Goal: Transaction & Acquisition: Download file/media

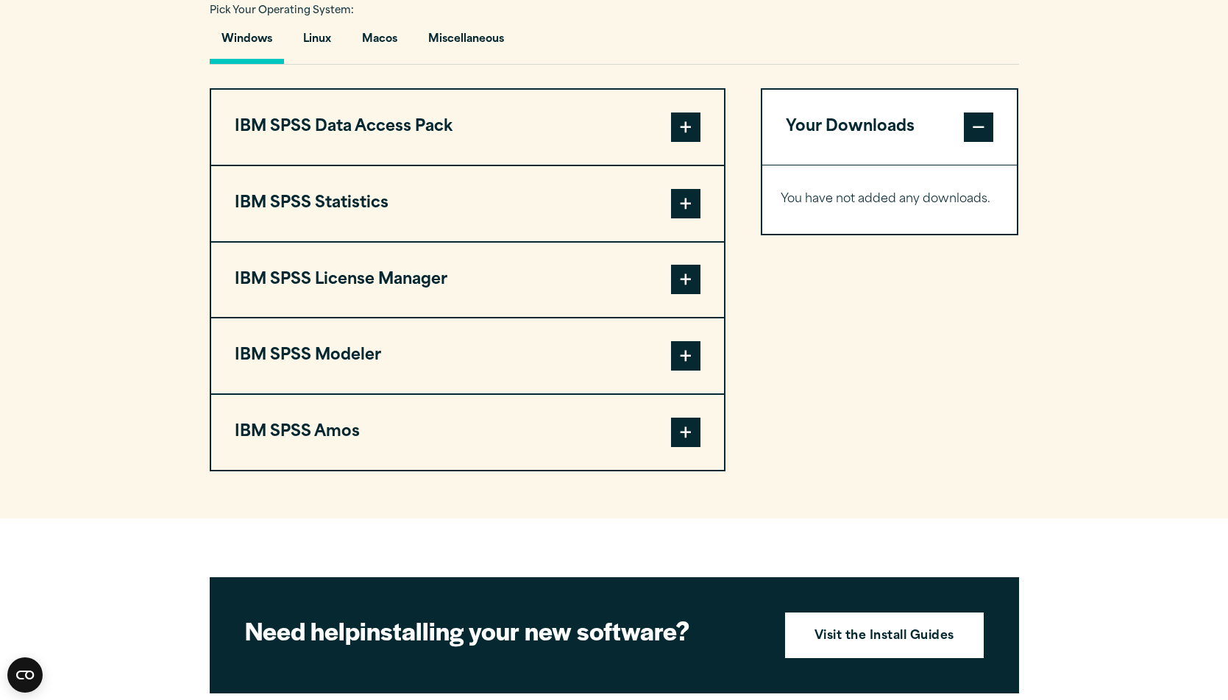
scroll to position [1030, 0]
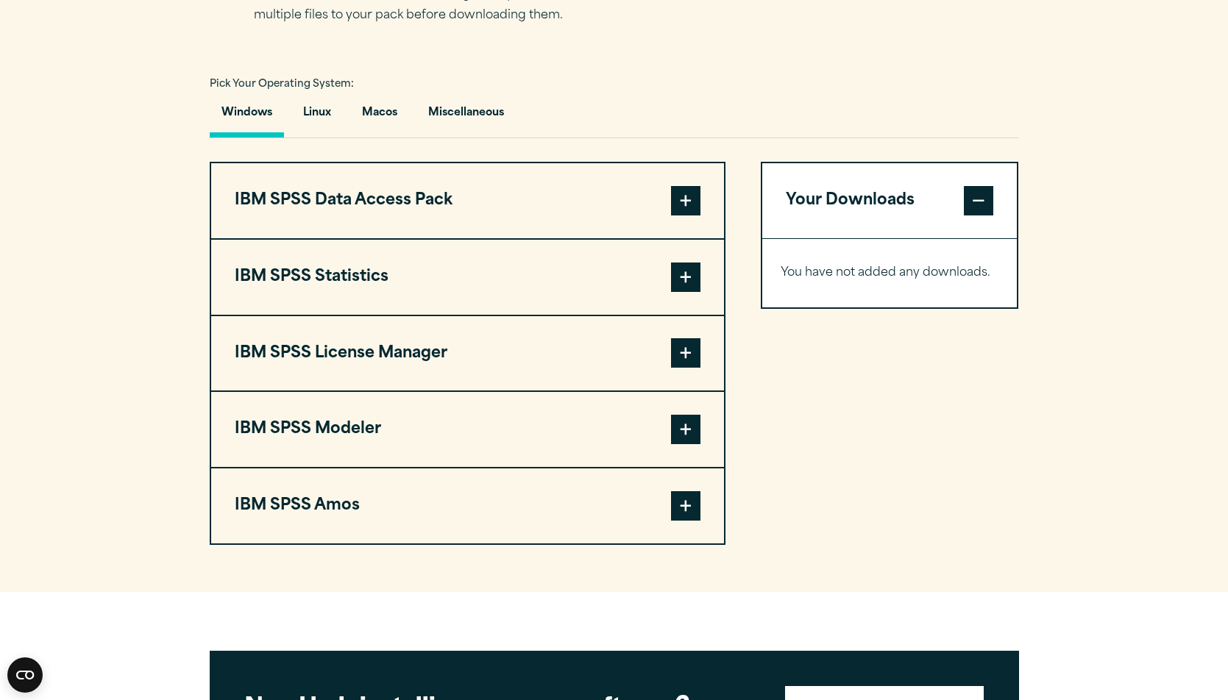
click at [683, 504] on span at bounding box center [685, 505] width 29 height 29
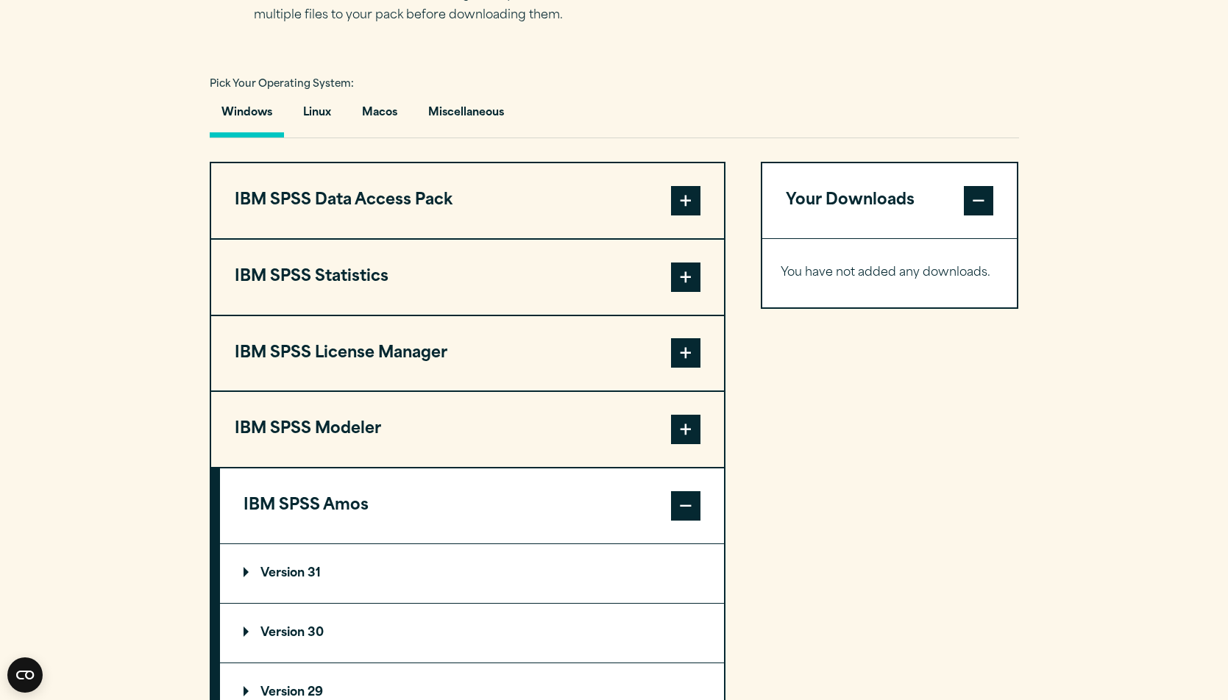
click at [689, 266] on span at bounding box center [685, 277] width 29 height 29
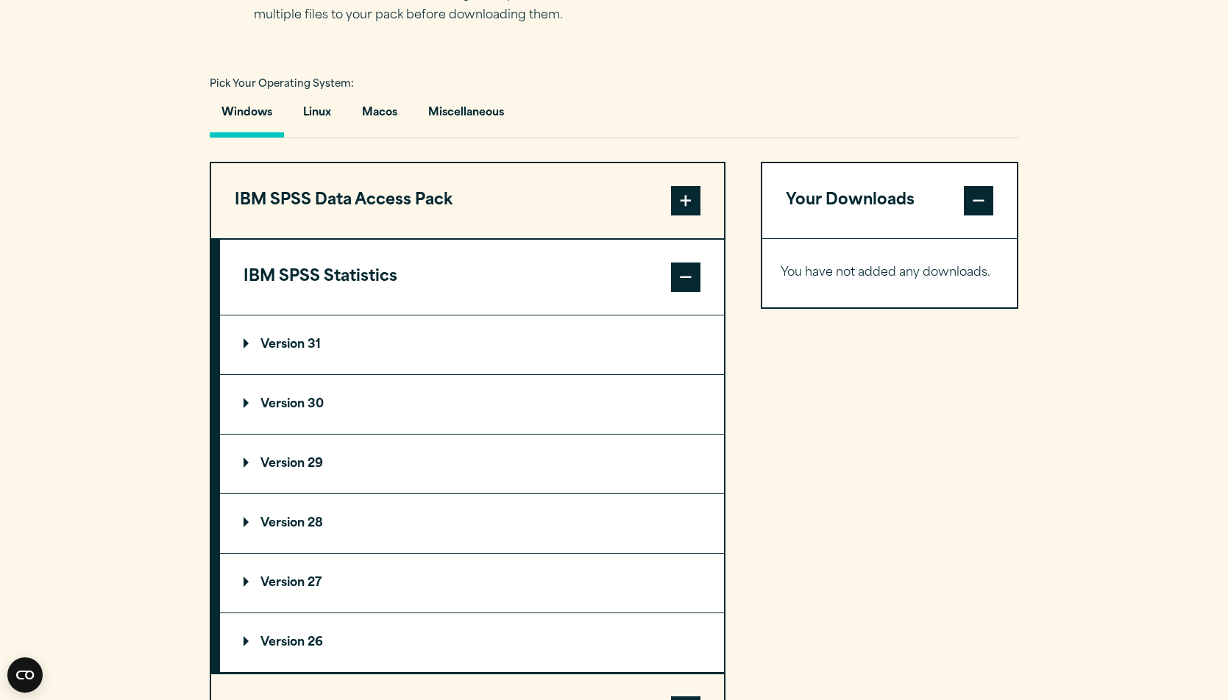
click at [285, 352] on summary "Version 31" at bounding box center [472, 345] width 504 height 59
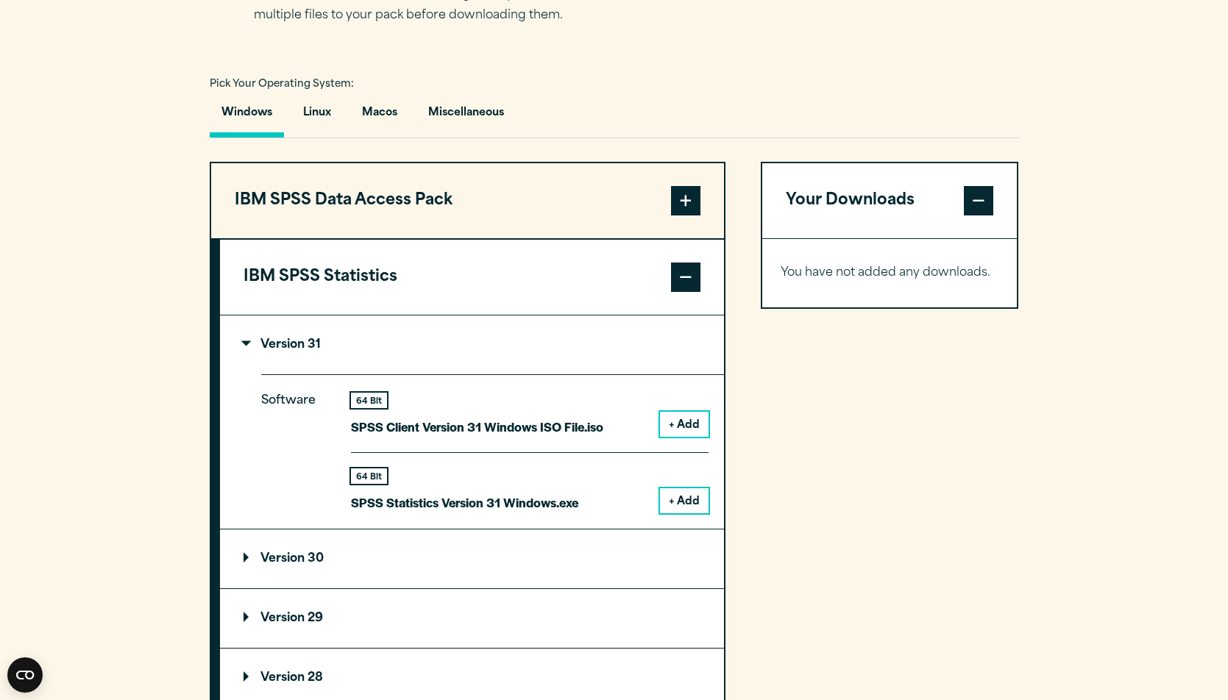
click at [703, 502] on button "+ Add" at bounding box center [684, 500] width 49 height 25
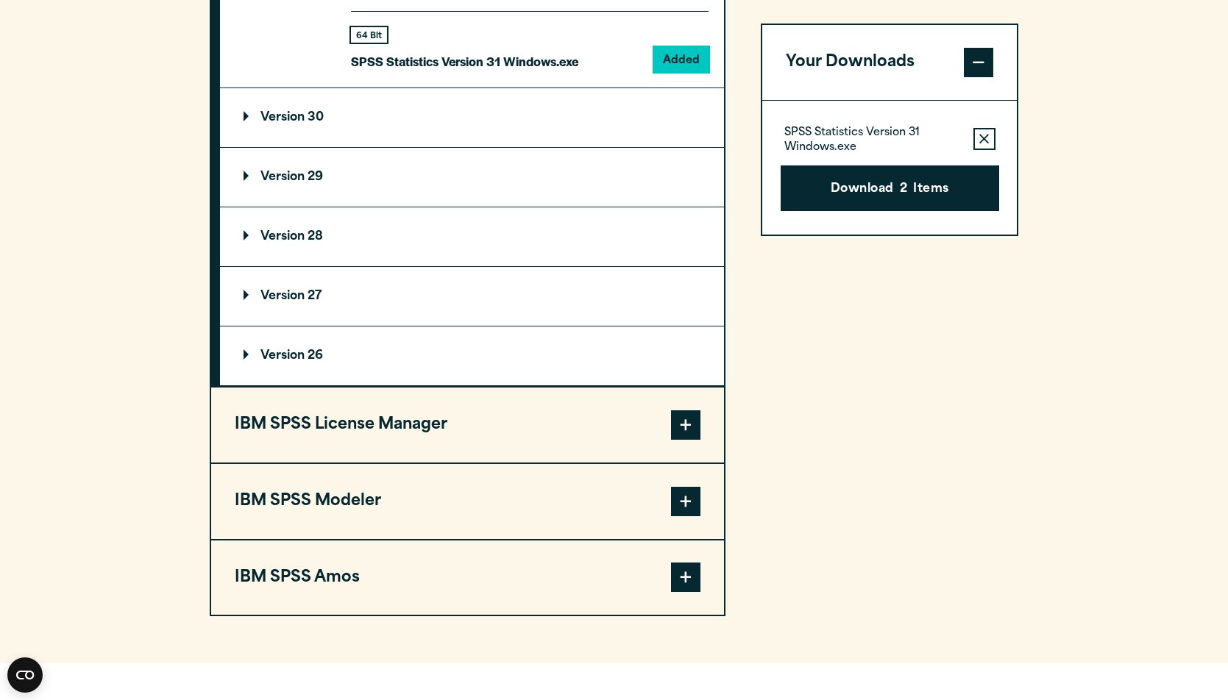
scroll to position [1545, 0]
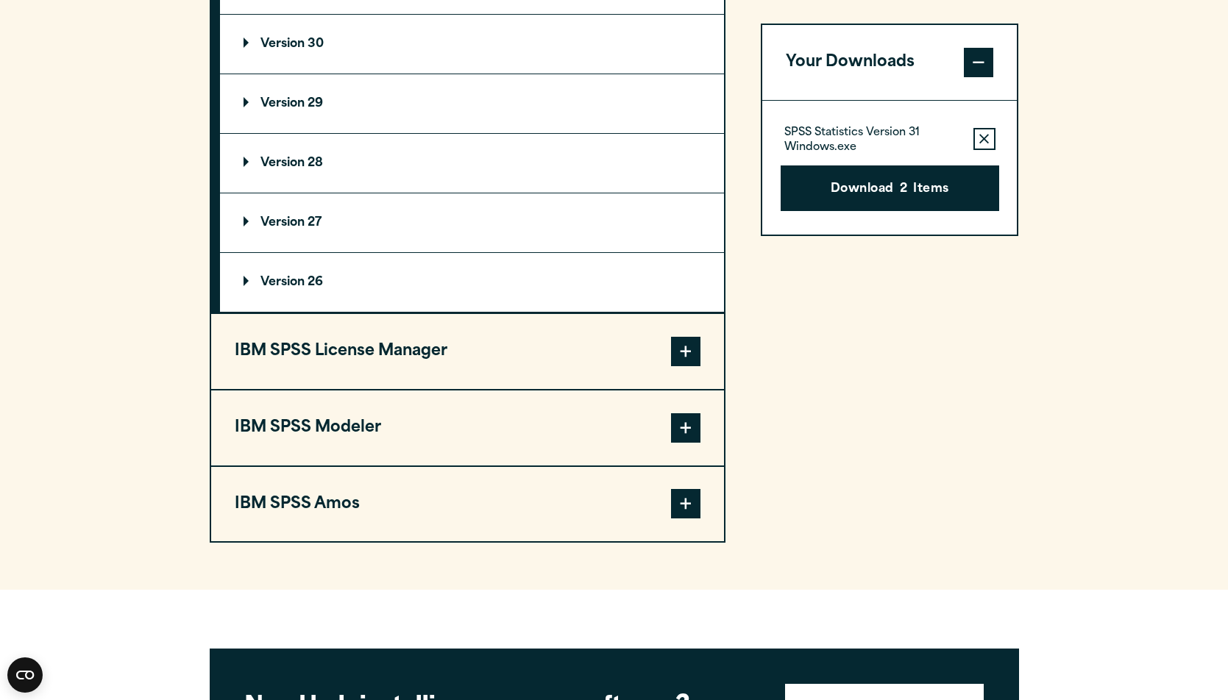
drag, startPoint x: 668, startPoint y: 502, endPoint x: 679, endPoint y: 505, distance: 11.4
click at [679, 505] on button "IBM SPSS Amos" at bounding box center [467, 504] width 513 height 75
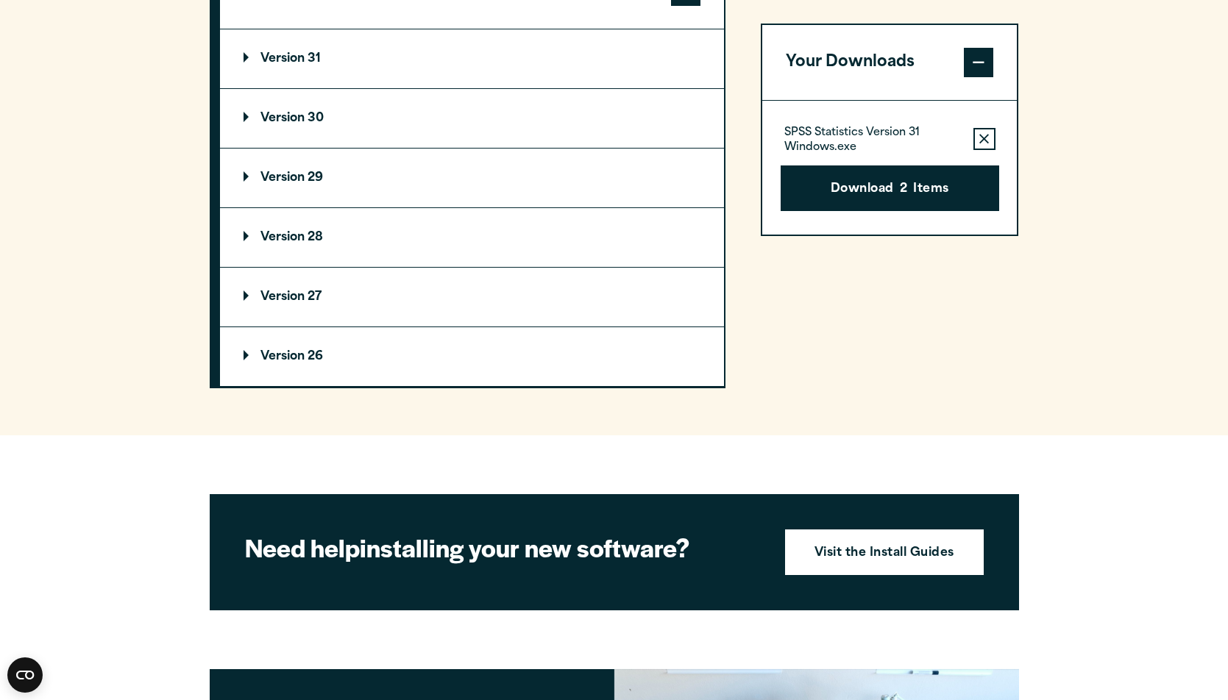
scroll to position [1398, 0]
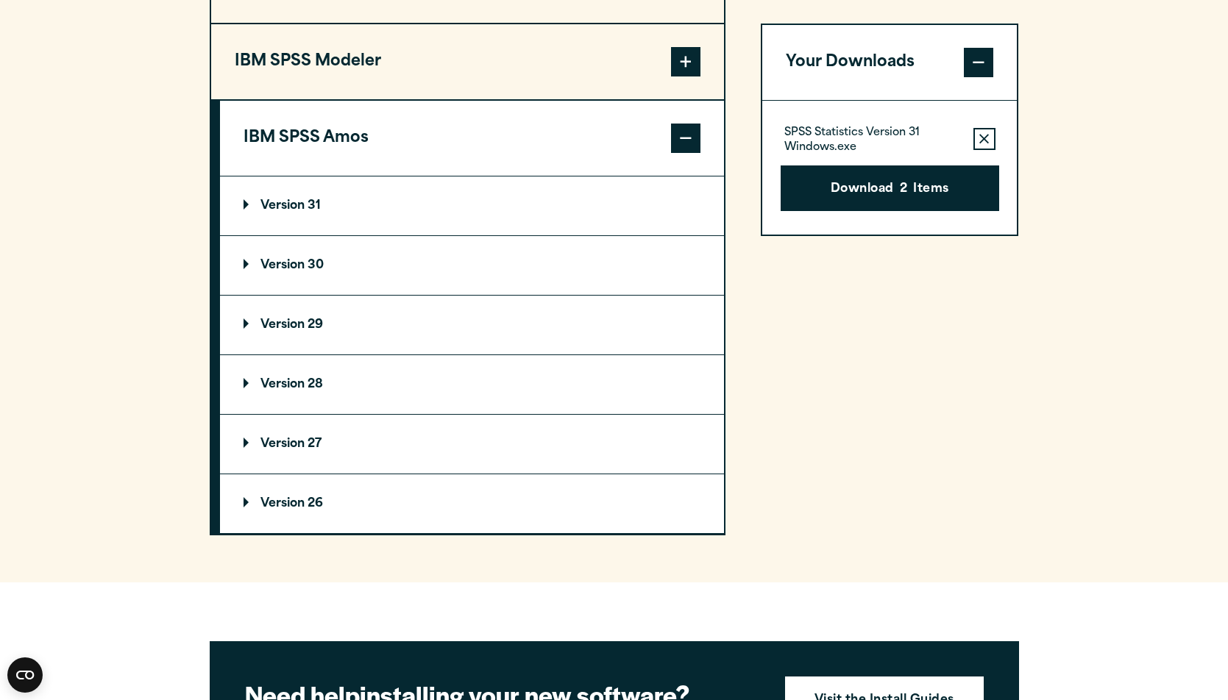
click at [328, 202] on summary "Version 31" at bounding box center [472, 206] width 504 height 59
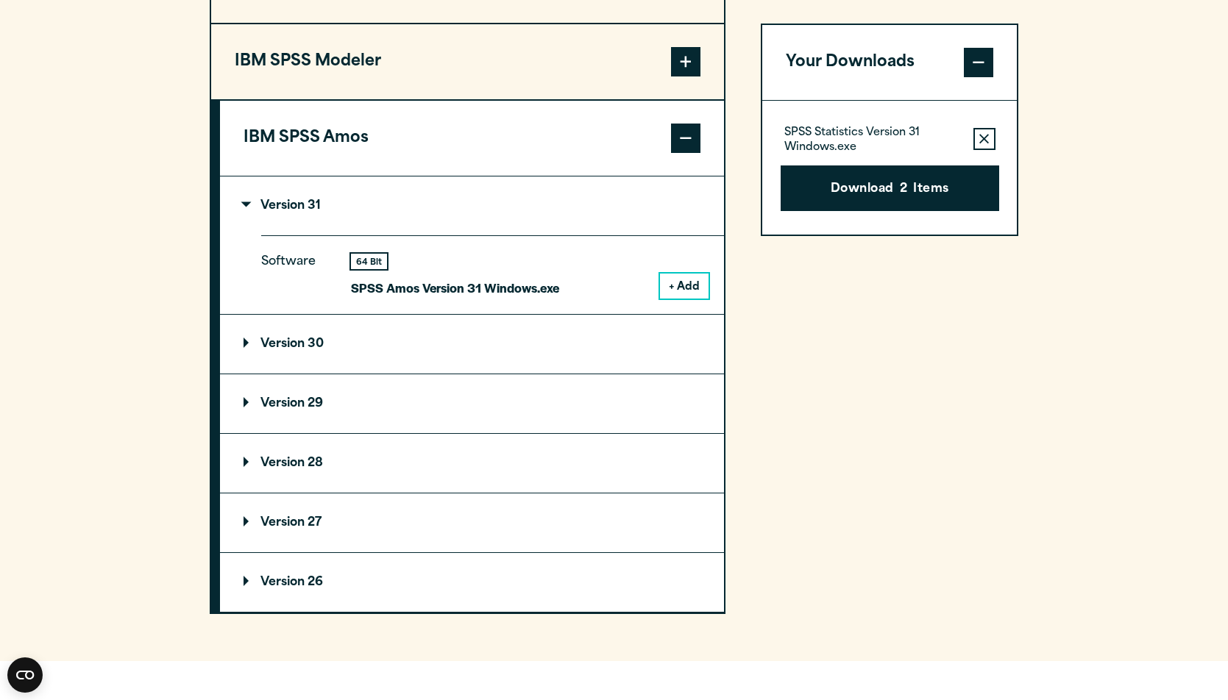
click at [693, 291] on button "+ Add" at bounding box center [684, 286] width 49 height 25
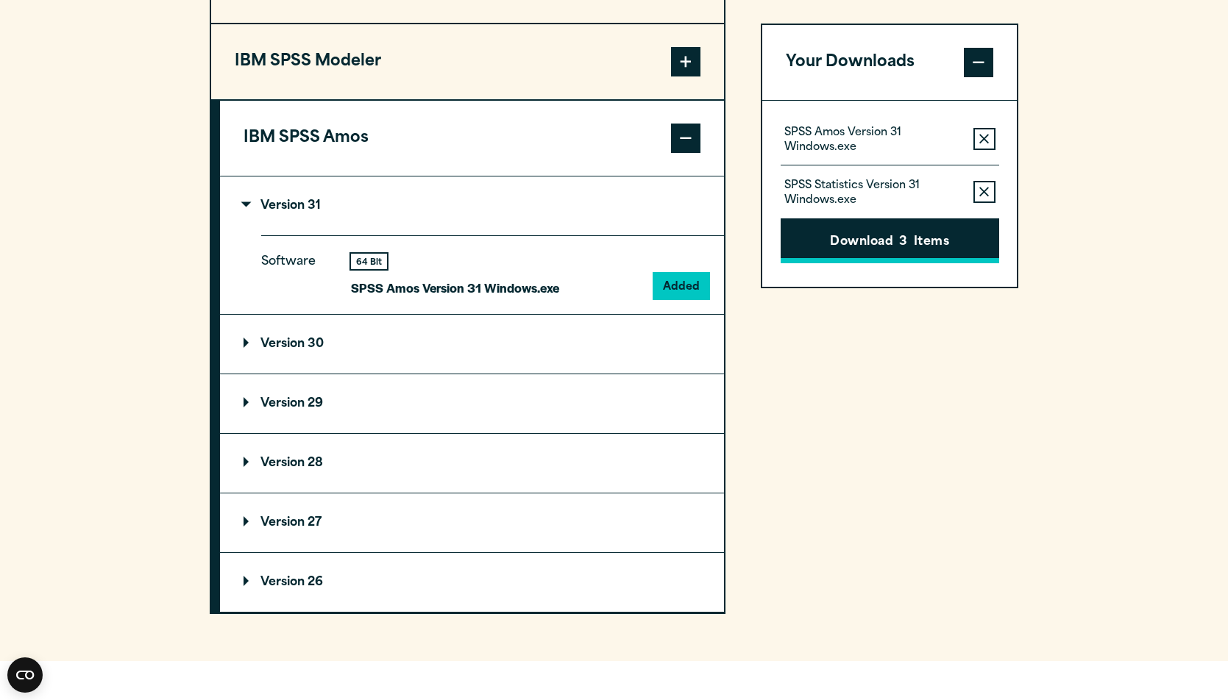
click at [929, 254] on button "Download 3 Items" at bounding box center [890, 241] width 218 height 46
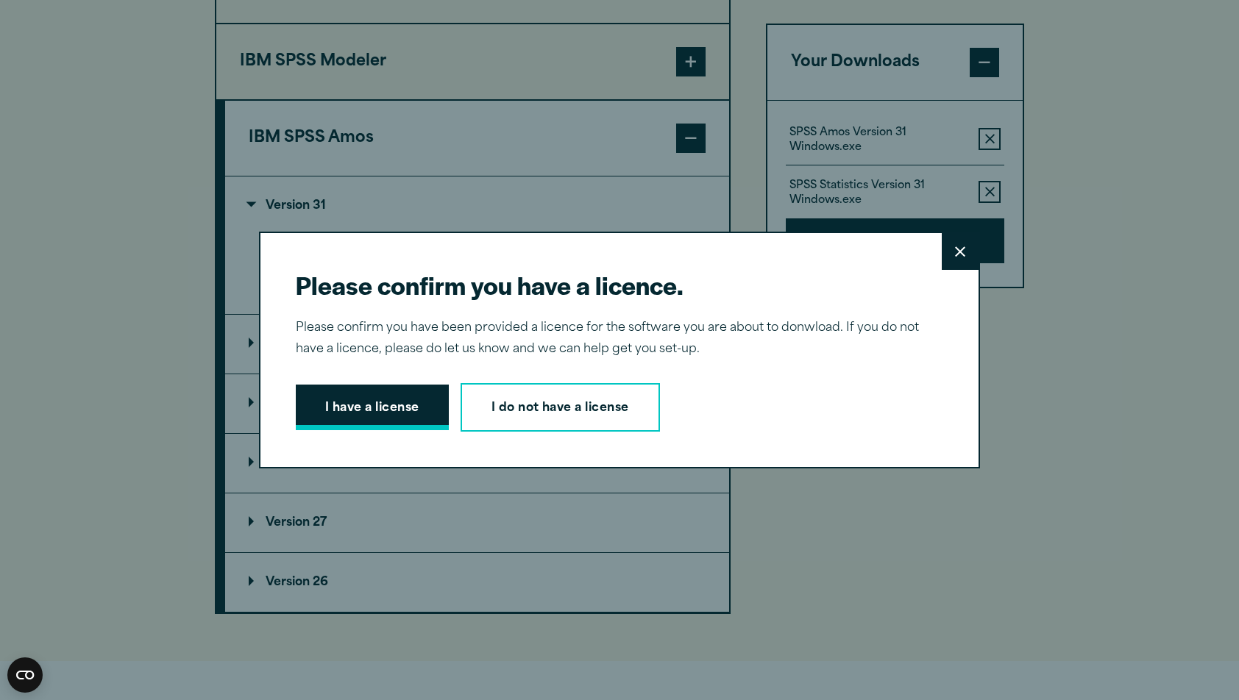
click at [369, 416] on button "I have a license" at bounding box center [372, 408] width 153 height 46
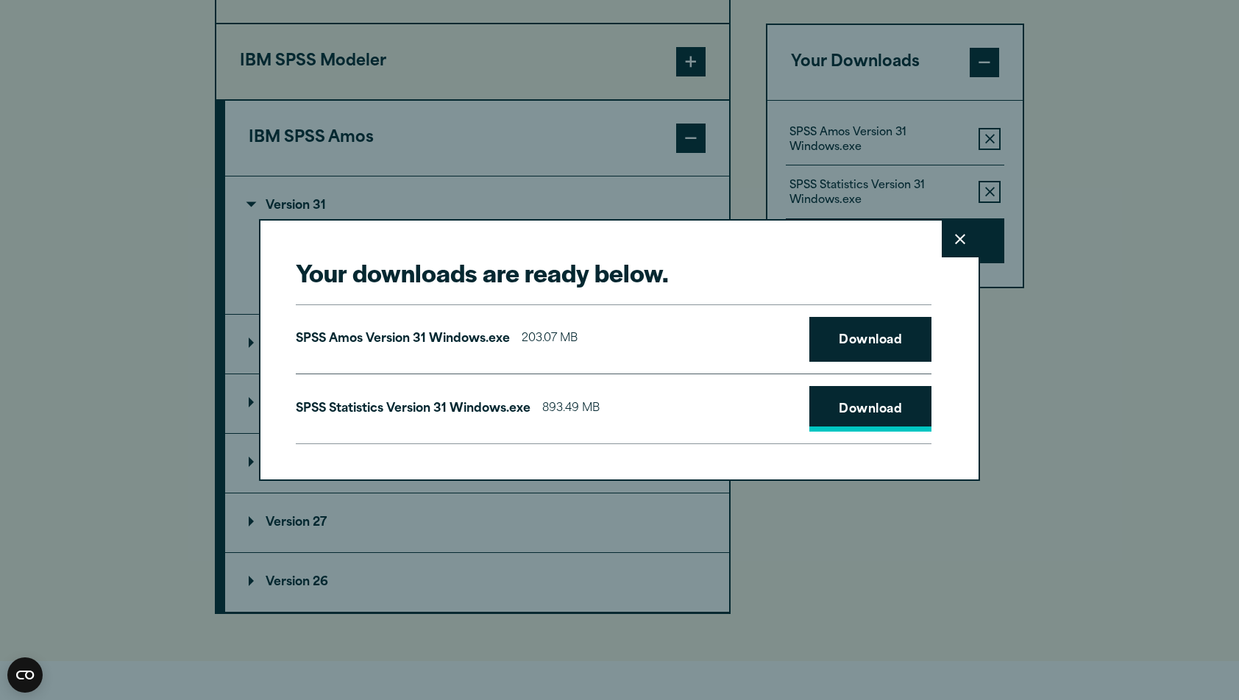
click at [869, 405] on link "Download" at bounding box center [870, 409] width 122 height 46
click at [847, 335] on link "Download" at bounding box center [870, 340] width 122 height 46
click at [967, 239] on button "Close" at bounding box center [960, 239] width 37 height 37
